Goal: Task Accomplishment & Management: Use online tool/utility

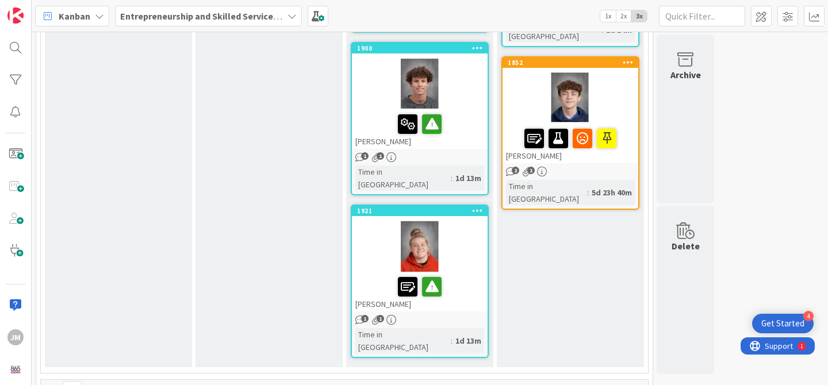
scroll to position [986, 0]
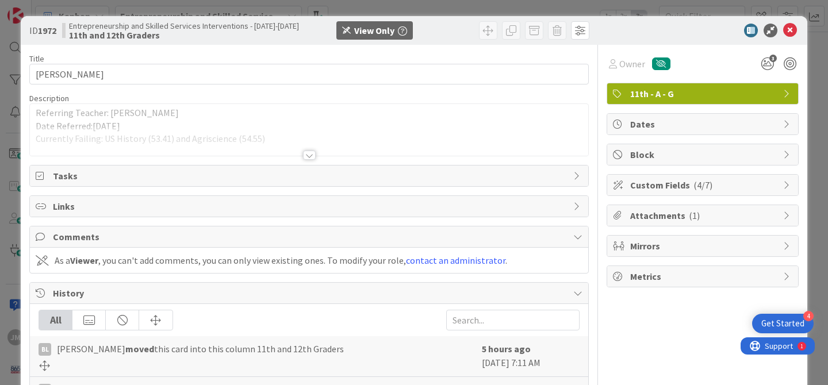
click at [309, 154] on div at bounding box center [309, 155] width 13 height 9
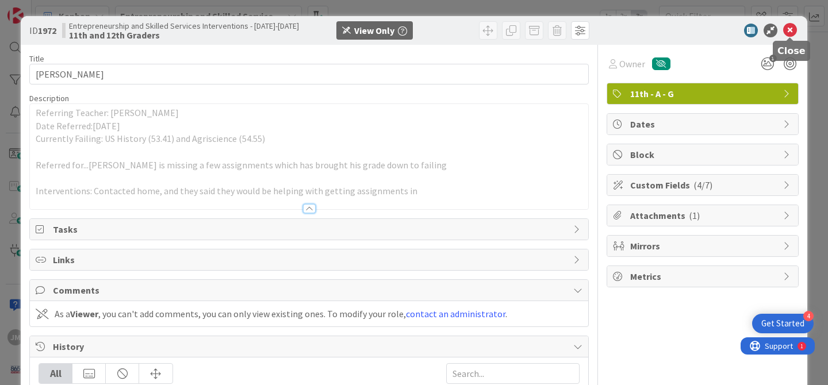
click at [792, 32] on icon at bounding box center [790, 31] width 14 height 14
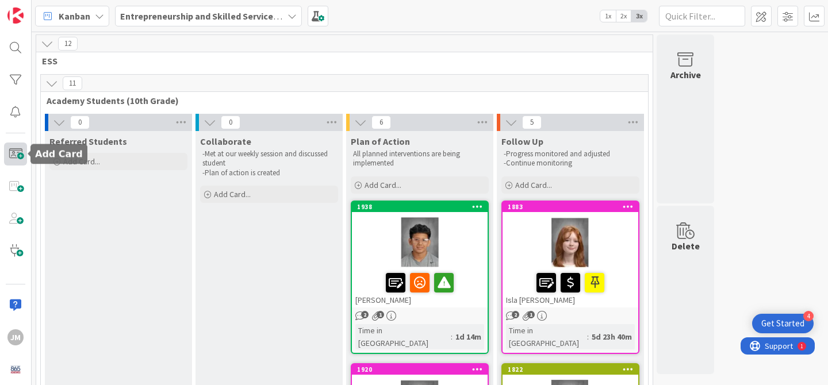
click at [23, 153] on span at bounding box center [15, 154] width 23 height 23
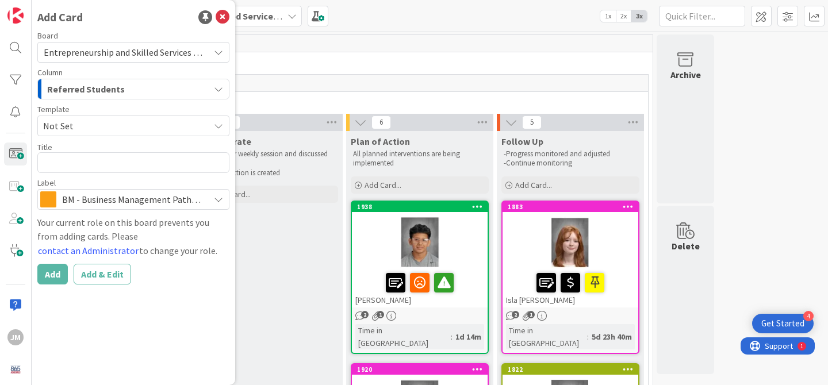
click at [152, 93] on div "Referred Students" at bounding box center [126, 89] width 165 height 18
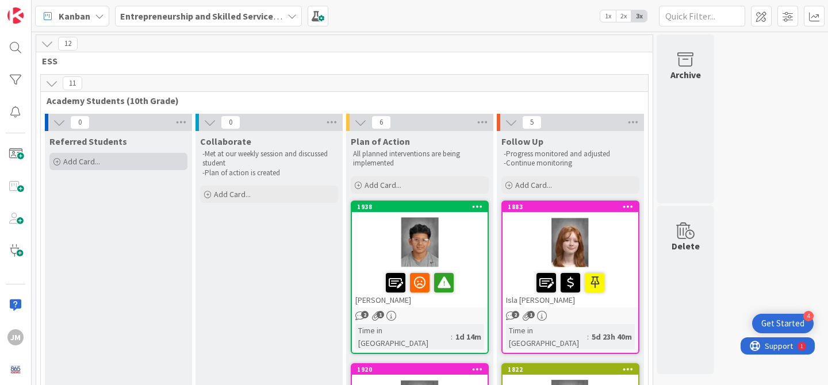
click at [91, 155] on div "Add Card..." at bounding box center [118, 161] width 138 height 17
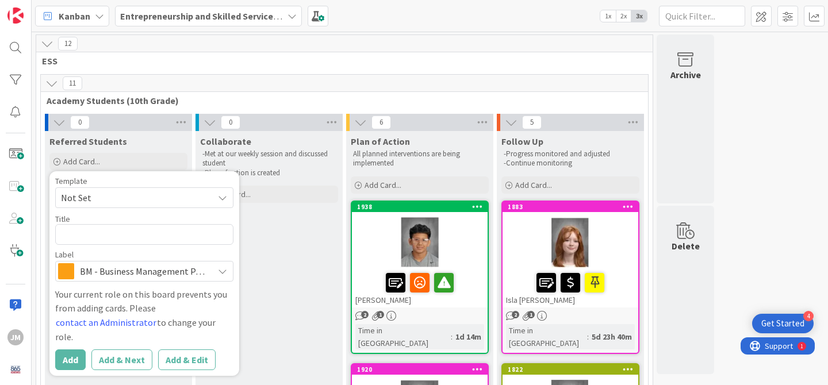
click at [159, 282] on div "Template Not Set Title 0 / 128 Label BM - Business Management Pathway Your curr…" at bounding box center [144, 273] width 178 height 193
click at [223, 270] on icon at bounding box center [222, 271] width 9 height 9
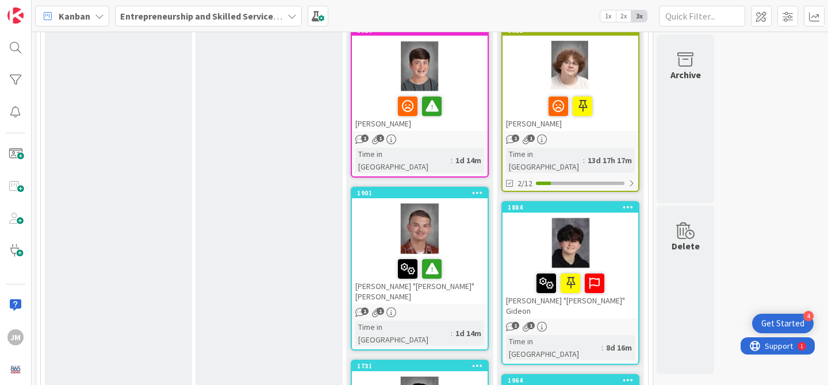
scroll to position [331, 0]
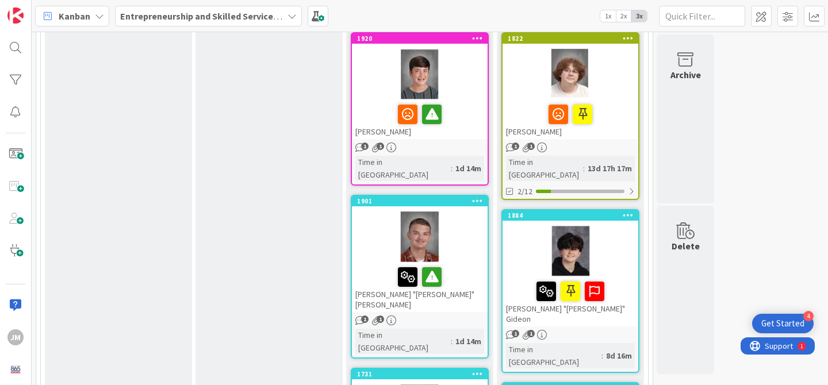
click at [463, 214] on div at bounding box center [420, 237] width 136 height 52
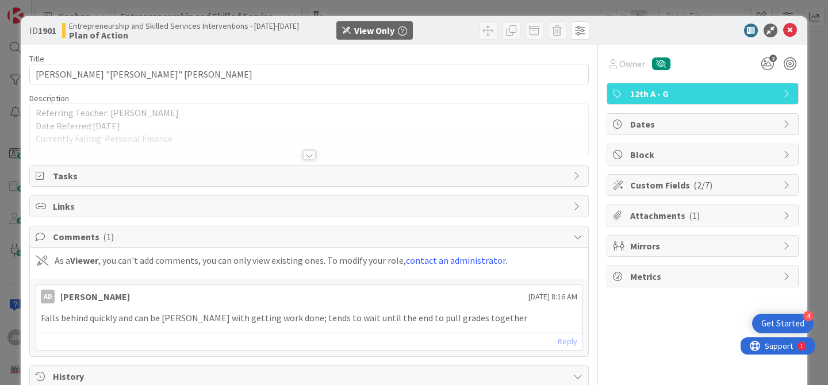
click at [272, 158] on div "Title 21 / 128 [PERSON_NAME] "[PERSON_NAME]" [PERSON_NAME] Description Referrin…" at bounding box center [308, 373] width 559 height 657
click at [314, 156] on div at bounding box center [309, 155] width 13 height 9
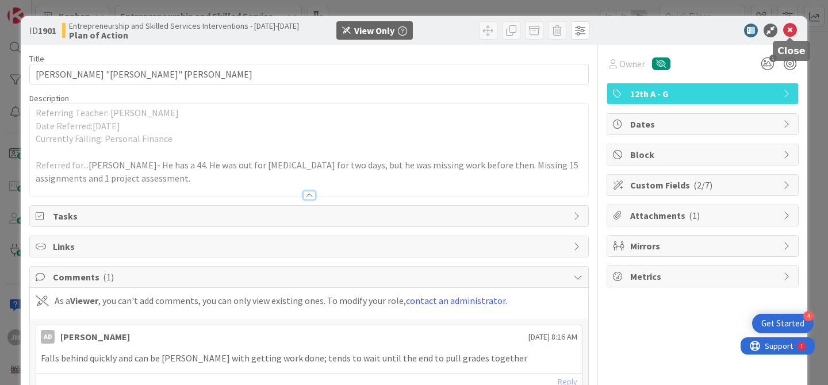
click at [790, 31] on icon at bounding box center [790, 31] width 14 height 14
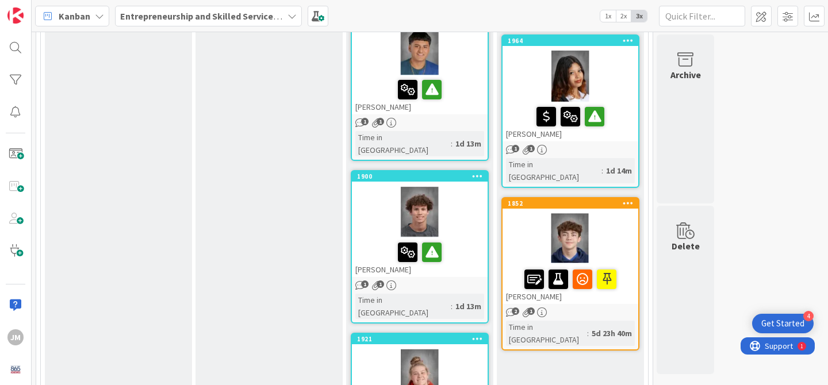
scroll to position [718, 0]
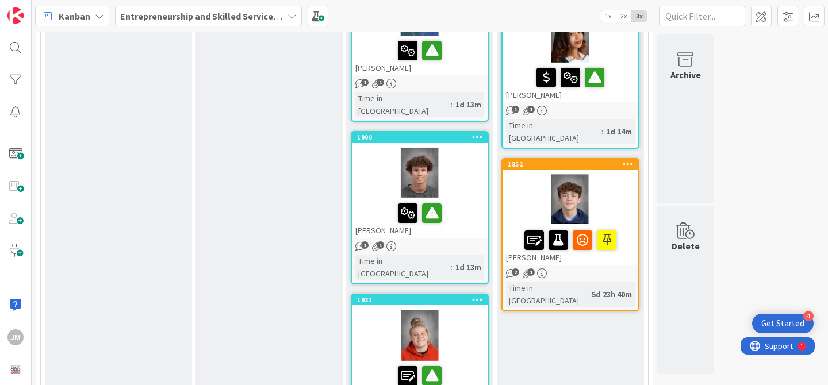
click at [473, 241] on div "1 1" at bounding box center [420, 246] width 136 height 10
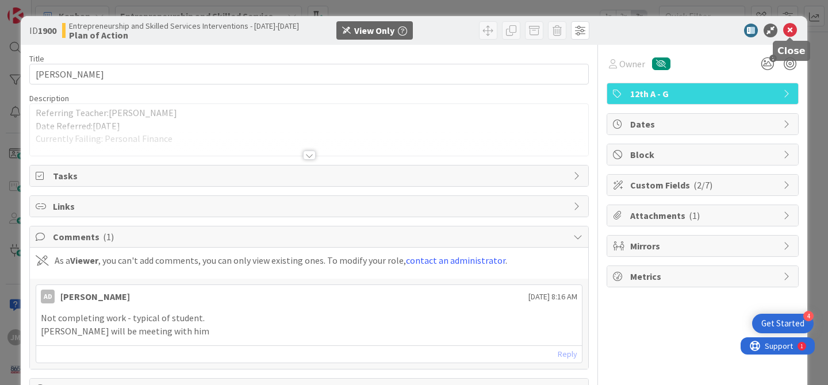
click at [793, 28] on icon at bounding box center [790, 31] width 14 height 14
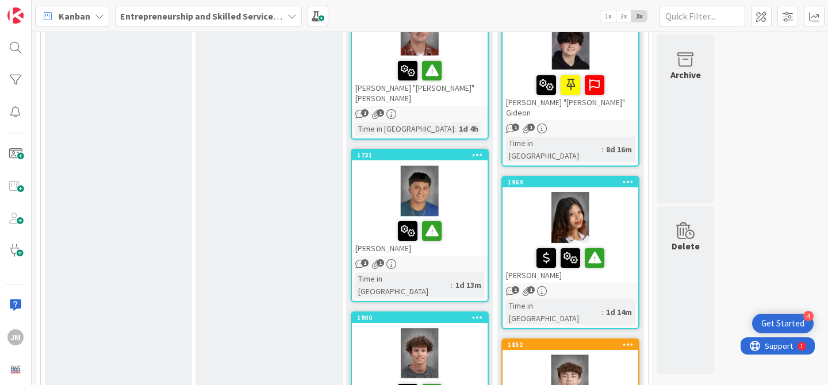
scroll to position [536, 0]
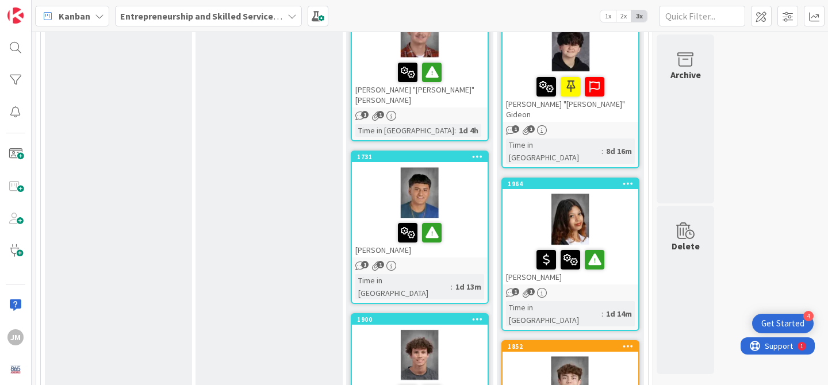
click at [617, 194] on div at bounding box center [570, 220] width 136 height 52
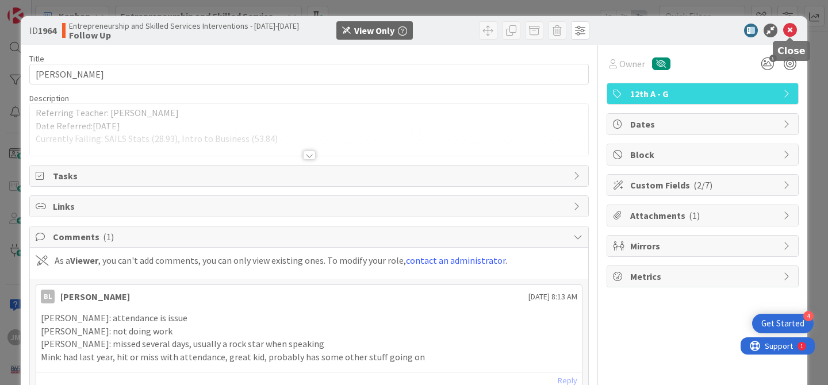
click at [793, 28] on icon at bounding box center [790, 31] width 14 height 14
